Goal: Transaction & Acquisition: Subscribe to service/newsletter

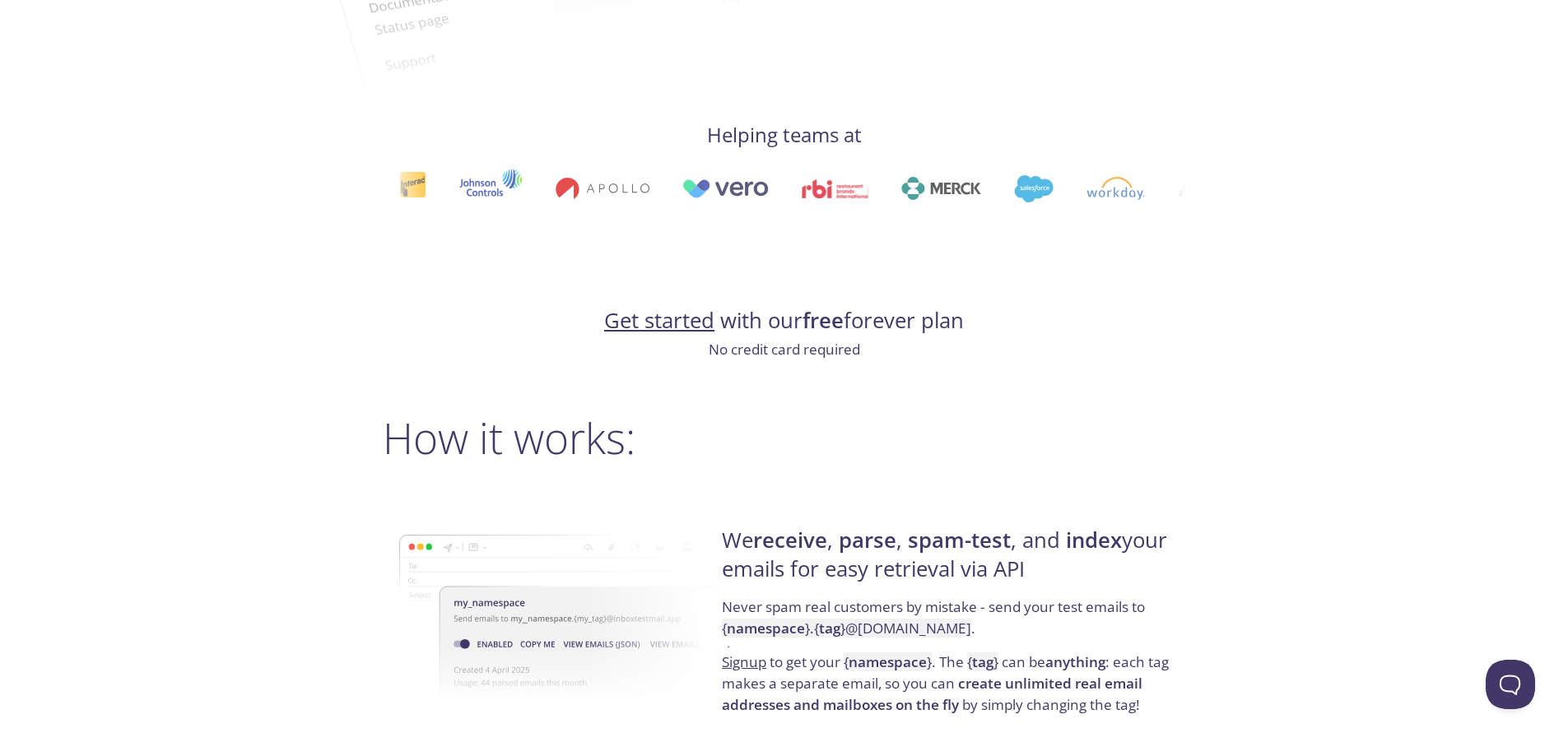
scroll to position [818, 0]
click at [662, 325] on link "Get started" at bounding box center [658, 320] width 110 height 29
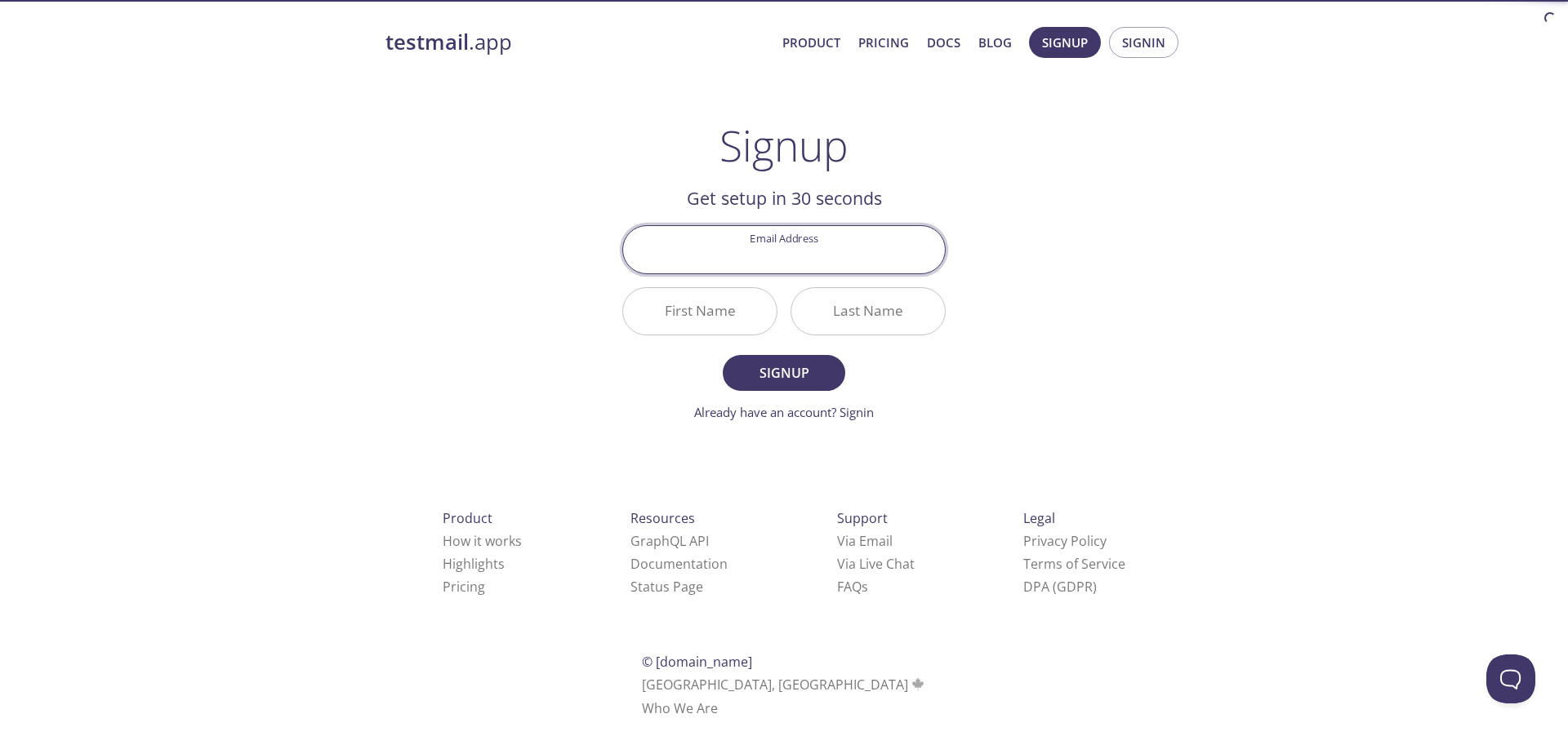
click at [834, 246] on input "Email Address" at bounding box center [784, 248] width 322 height 46
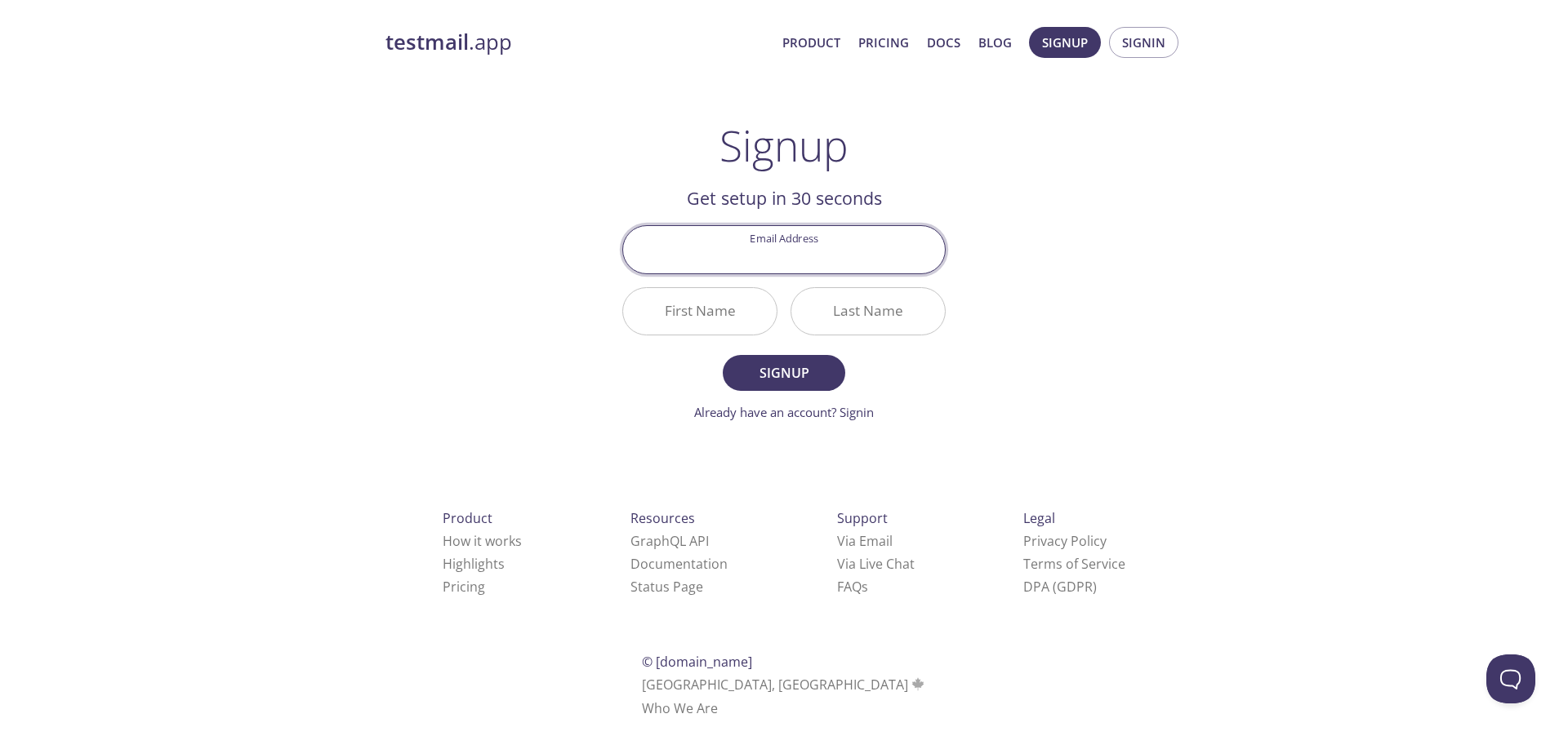
click at [535, 255] on div "testmail .app Product Pricing Docs Blog Signup Signin Signup Get setup in 30 se…" at bounding box center [784, 391] width 837 height 749
click at [758, 254] on input "Email Address" at bounding box center [784, 248] width 322 height 46
type input "[EMAIL_ADDRESS][DOMAIN_NAME]"
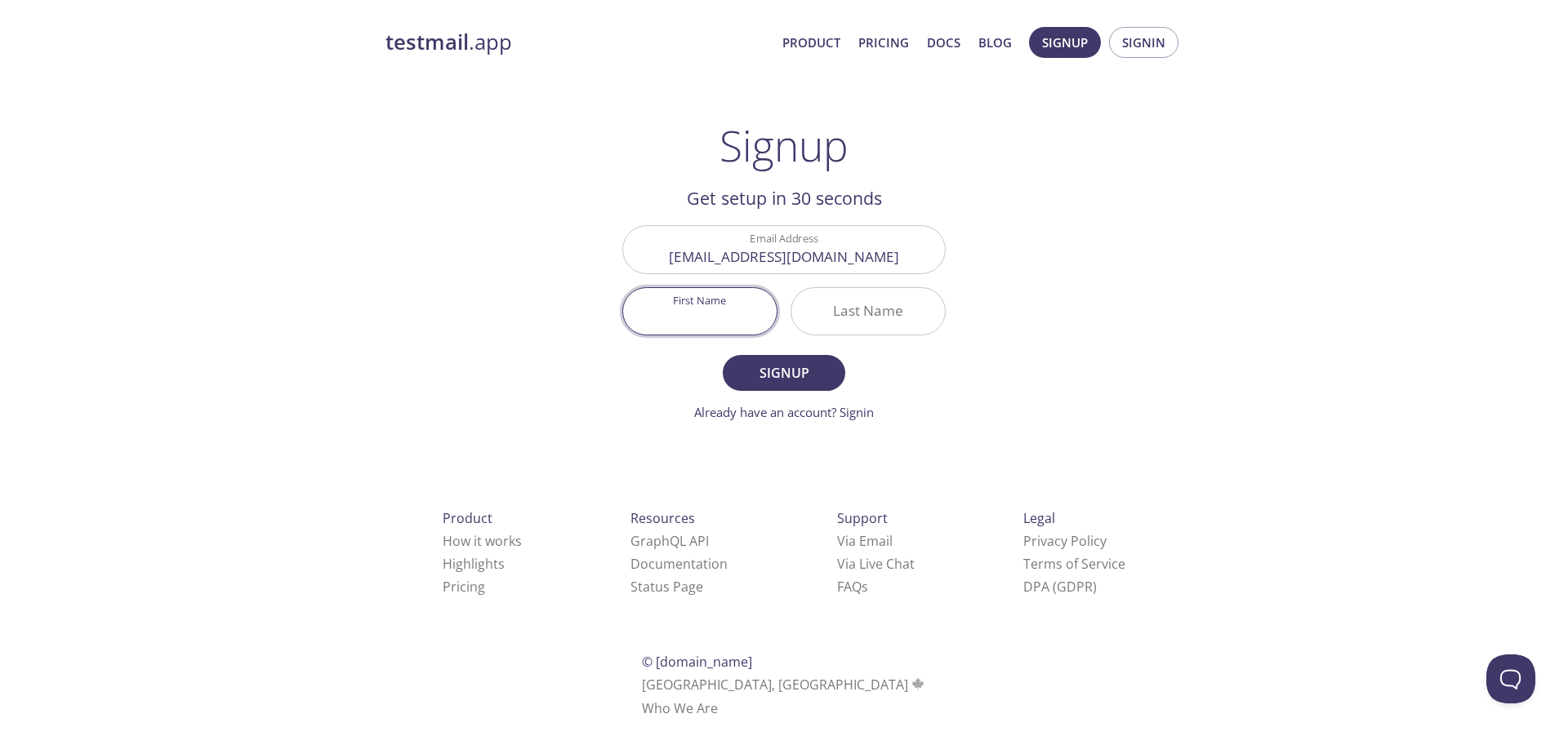
click at [698, 324] on input "First Name" at bounding box center [700, 311] width 153 height 46
type input "[PERSON_NAME]"
click at [775, 377] on span "Signup" at bounding box center [784, 372] width 86 height 23
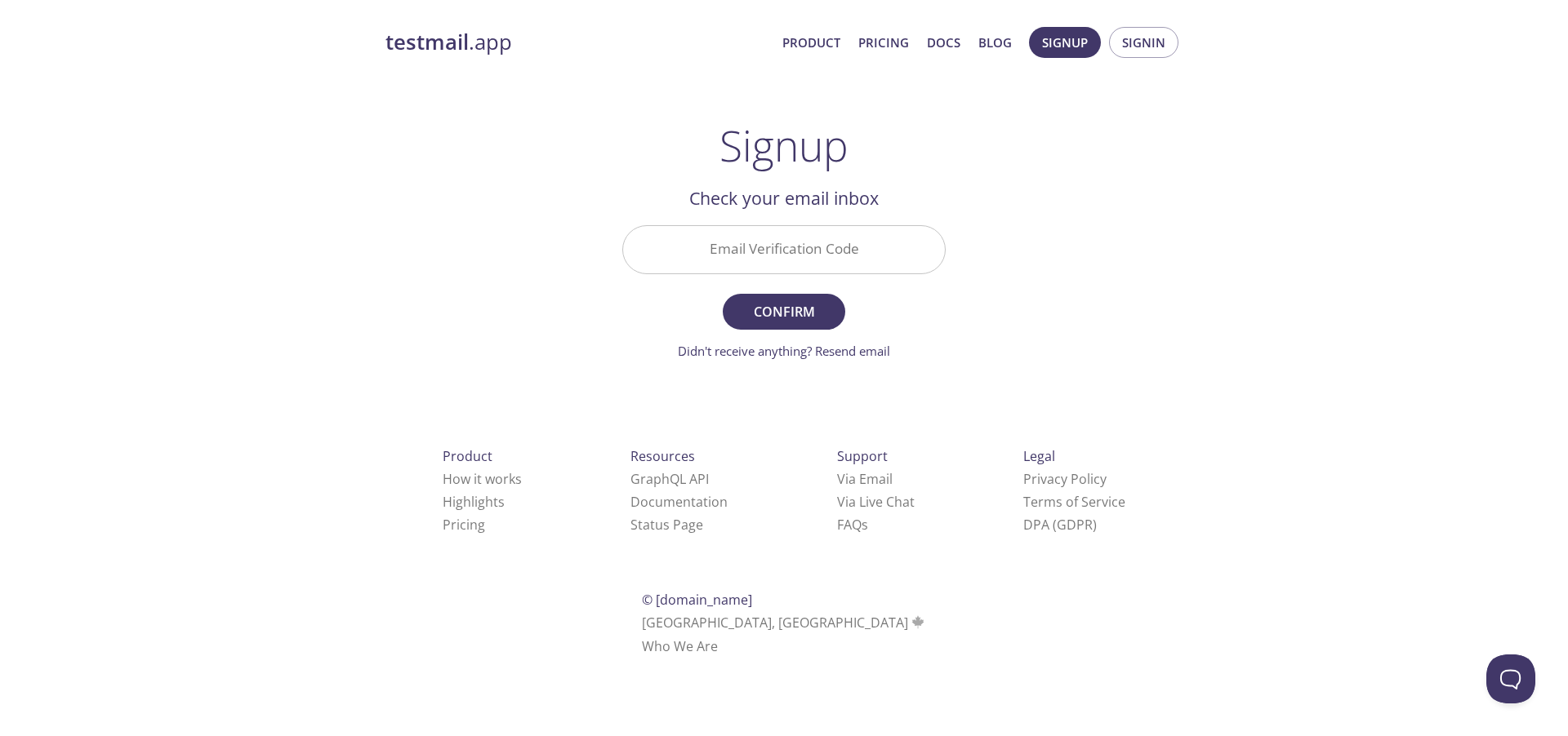
click at [809, 237] on input "Email Verification Code" at bounding box center [784, 248] width 322 height 46
paste input "NQAQ7B4"
type input "NQAQ7B4"
click at [798, 308] on span "Confirm" at bounding box center [784, 311] width 86 height 23
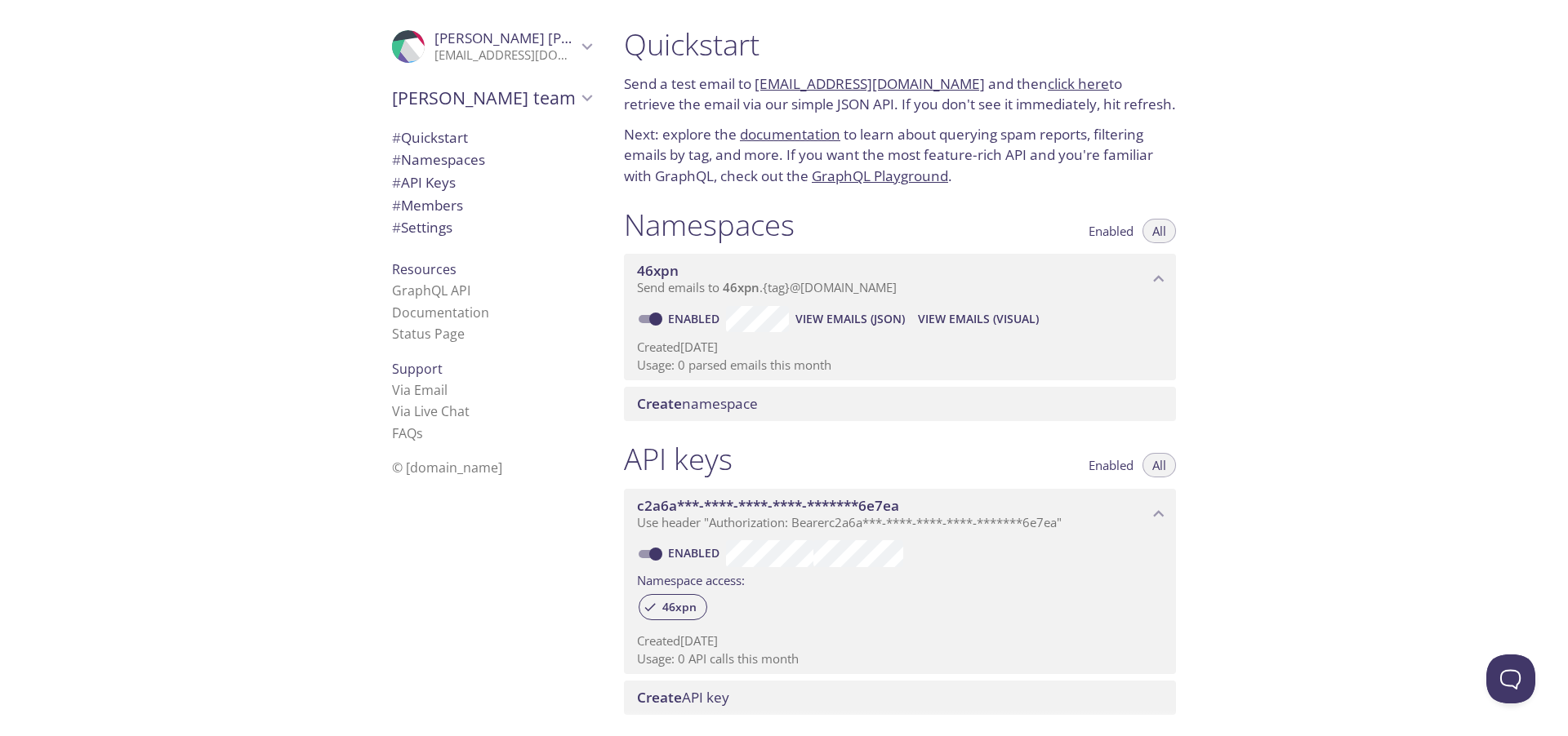
click at [1051, 84] on link "click here" at bounding box center [1078, 83] width 61 height 19
drag, startPoint x: 754, startPoint y: 84, endPoint x: 955, endPoint y: 84, distance: 201.0
click at [955, 84] on p "Send a test email to [EMAIL_ADDRESS][DOMAIN_NAME] and then click here to retrie…" at bounding box center [899, 94] width 552 height 41
copy link "[EMAIL_ADDRESS][DOMAIN_NAME]"
click at [1063, 82] on link "click here" at bounding box center [1078, 83] width 61 height 19
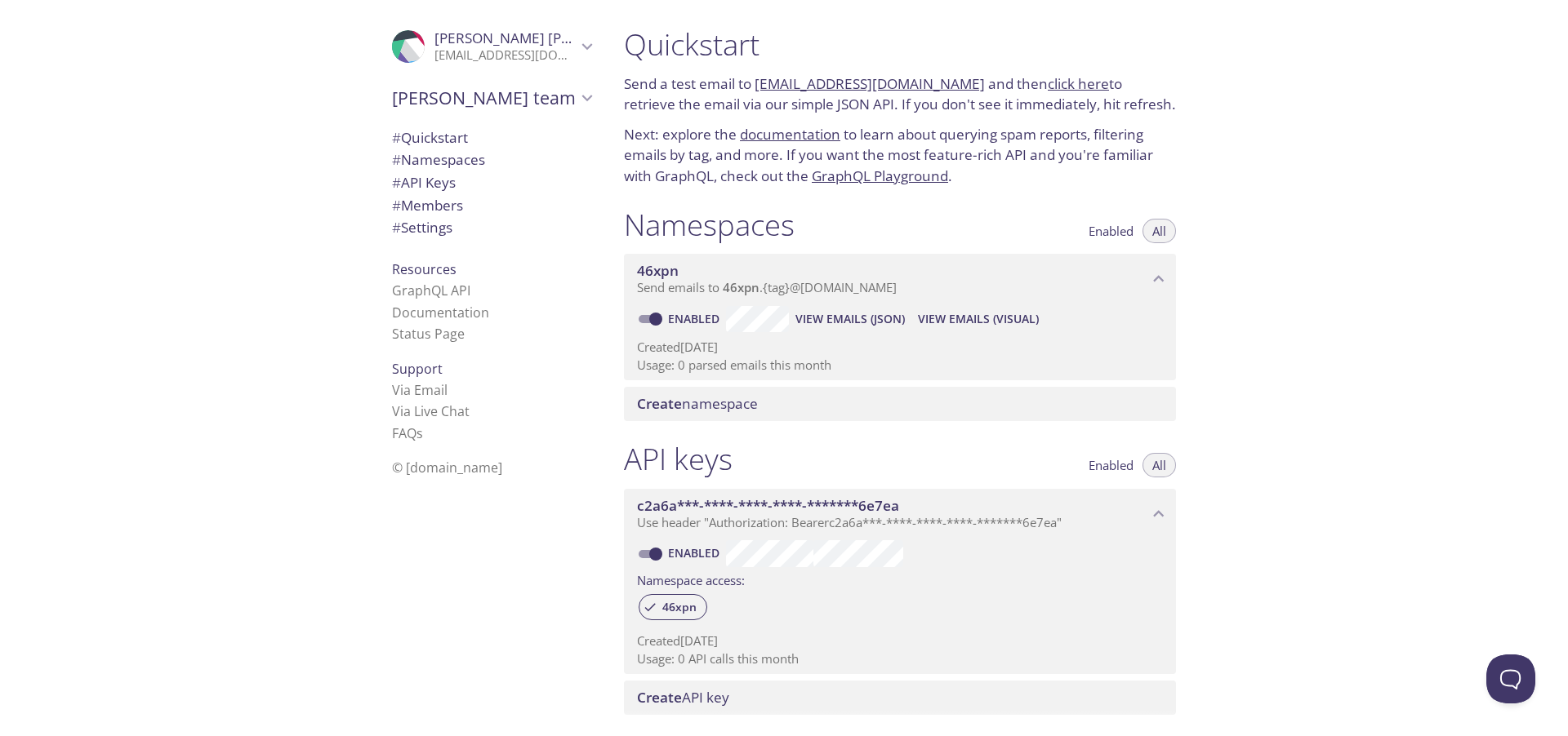
click at [1067, 88] on link "click here" at bounding box center [1078, 83] width 61 height 19
